Goal: Information Seeking & Learning: Find specific fact

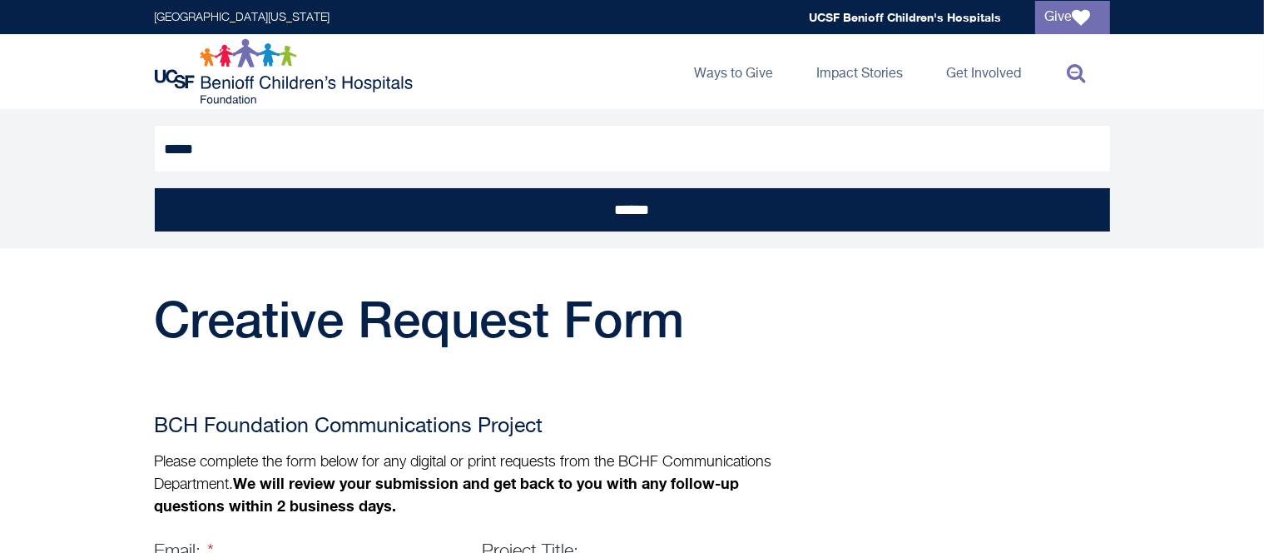
type input "*****"
click at [155, 188] on input "******" at bounding box center [633, 209] width 956 height 43
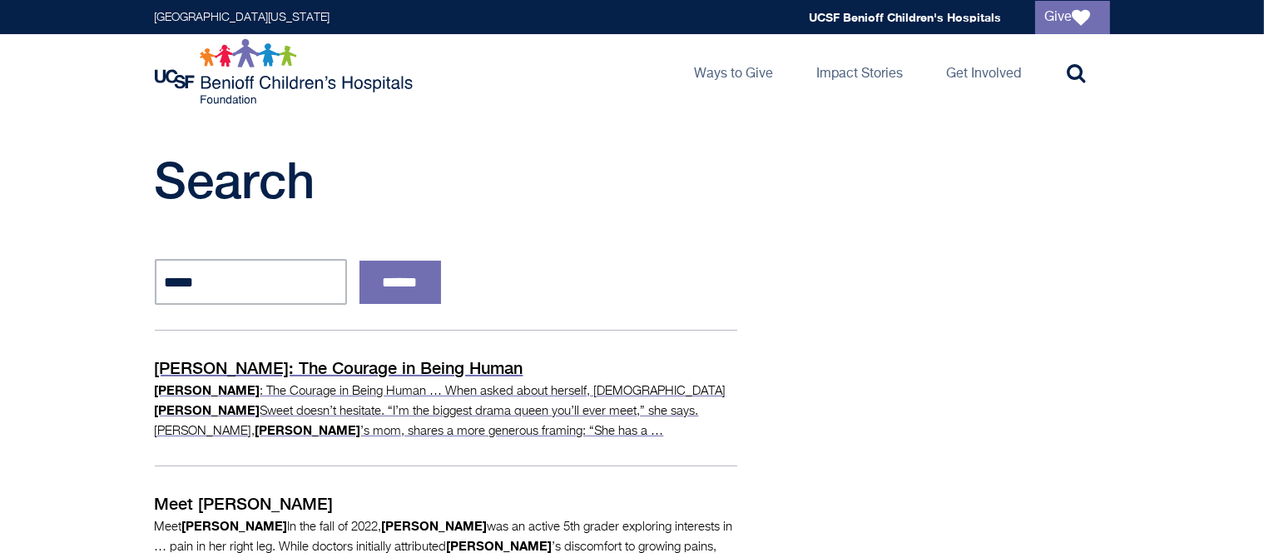
click at [486, 398] on p "Elena : The Courage in Being Human … When asked about herself, 13-year-old Elen…" at bounding box center [446, 410] width 583 height 60
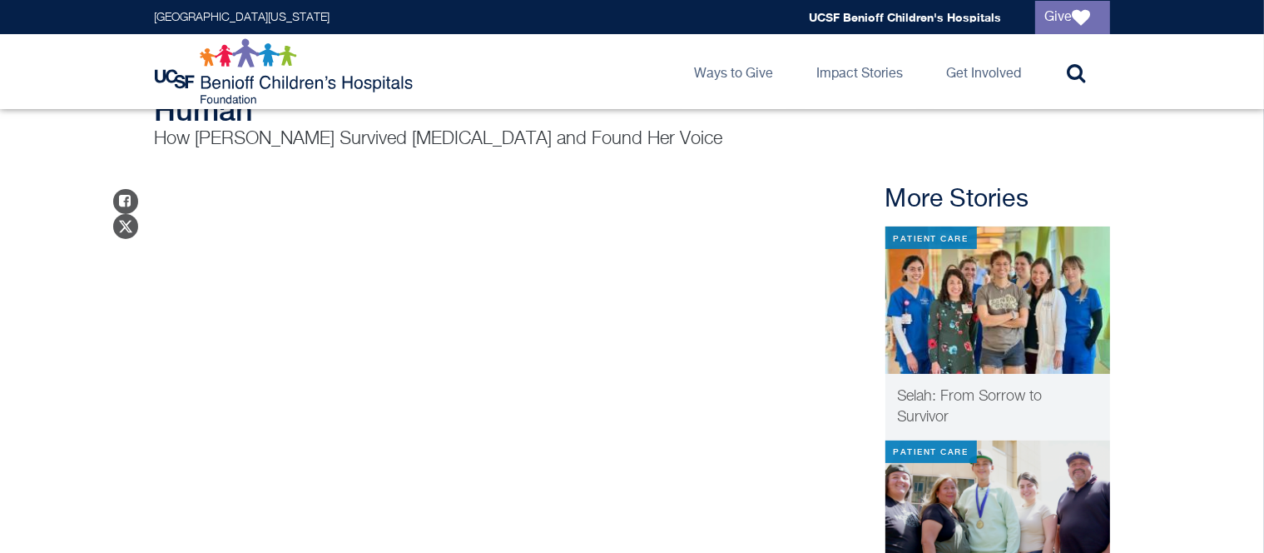
scroll to position [112, 0]
